Goal: Navigation & Orientation: Find specific page/section

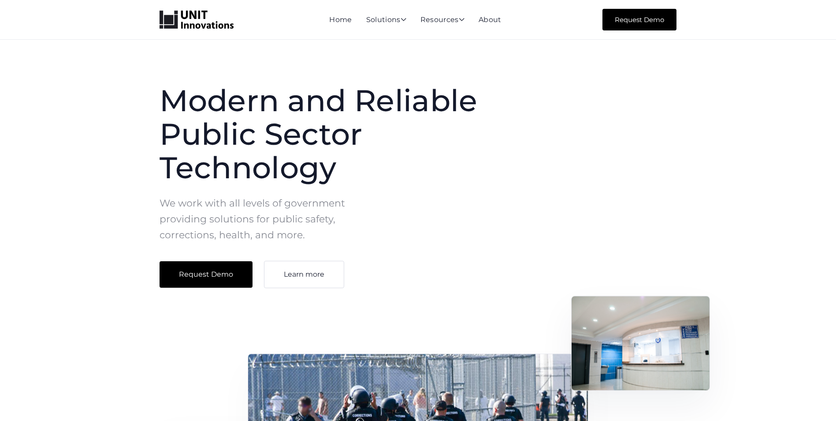
click at [494, 26] on div "Home Solutions  AI for Public Sector AI solutions for state and local governme…" at bounding box center [418, 20] width 517 height 22
click at [495, 24] on li "About" at bounding box center [490, 20] width 23 height 12
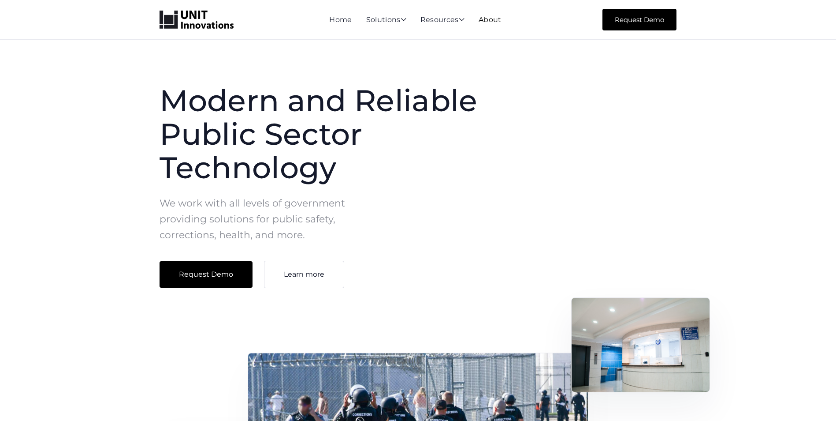
click at [495, 23] on link "About" at bounding box center [490, 19] width 23 height 8
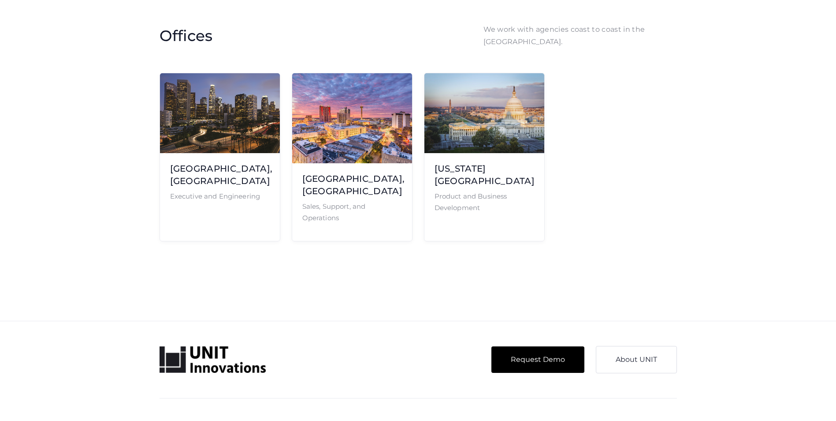
scroll to position [1807, 0]
